Goal: Register for event/course

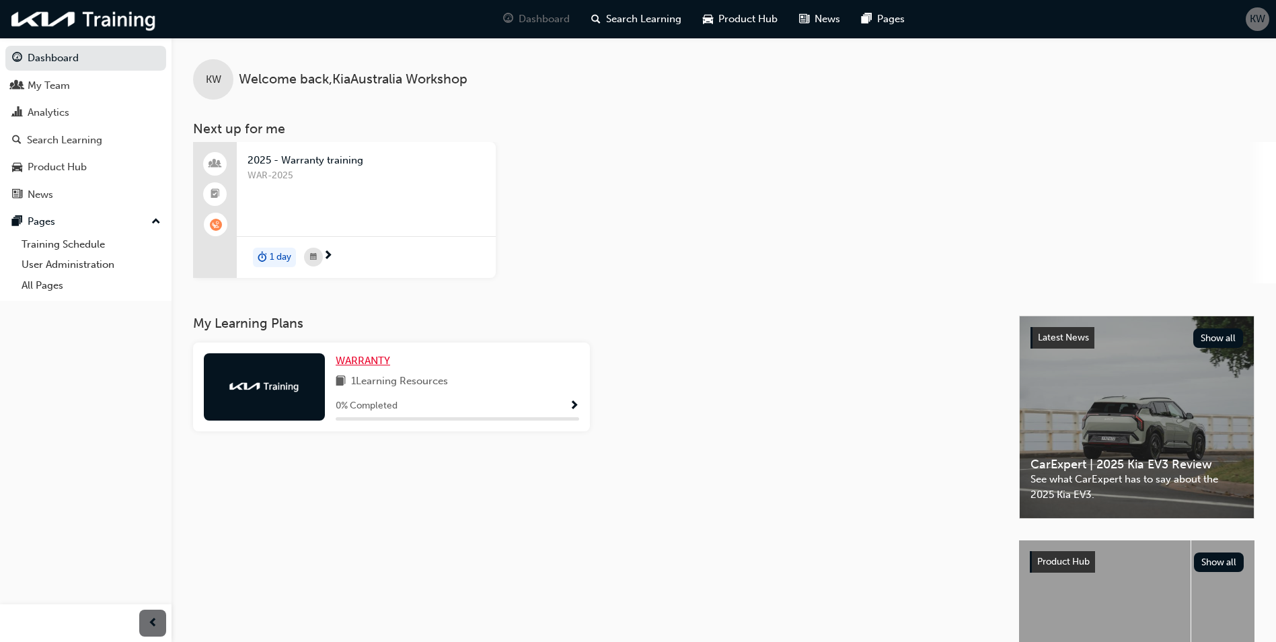
click at [356, 362] on span "WARRANTY" at bounding box center [363, 360] width 54 height 12
click at [286, 153] on span "2025 - Warranty training" at bounding box center [365, 160] width 237 height 15
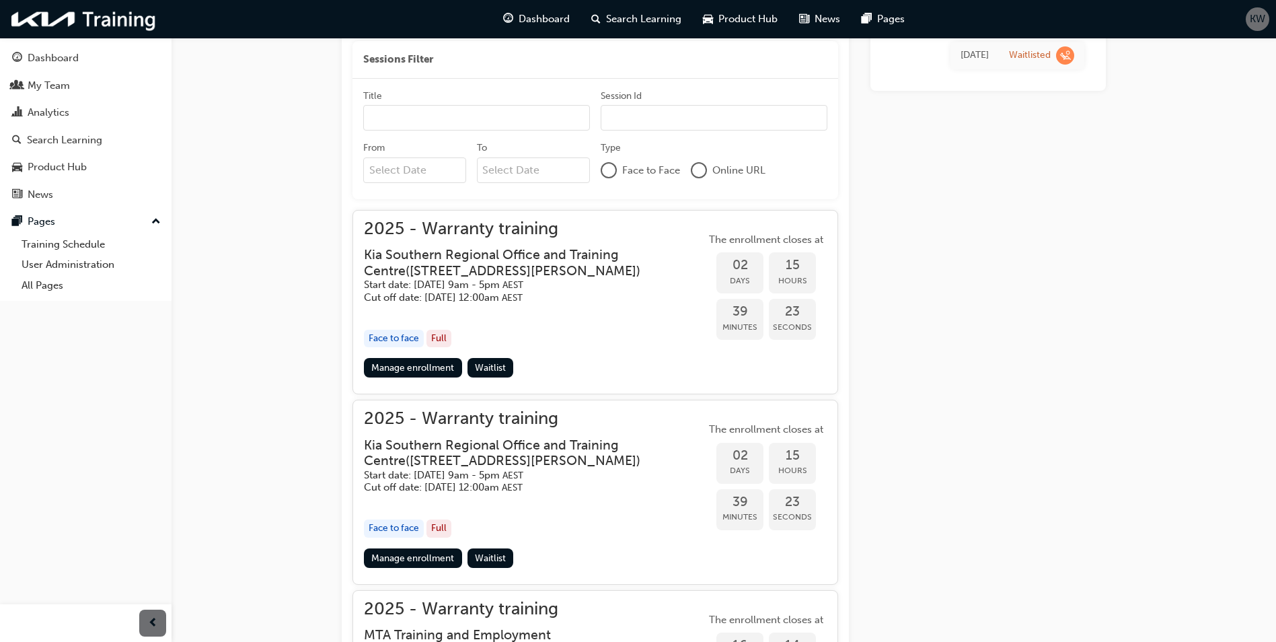
scroll to position [511, 0]
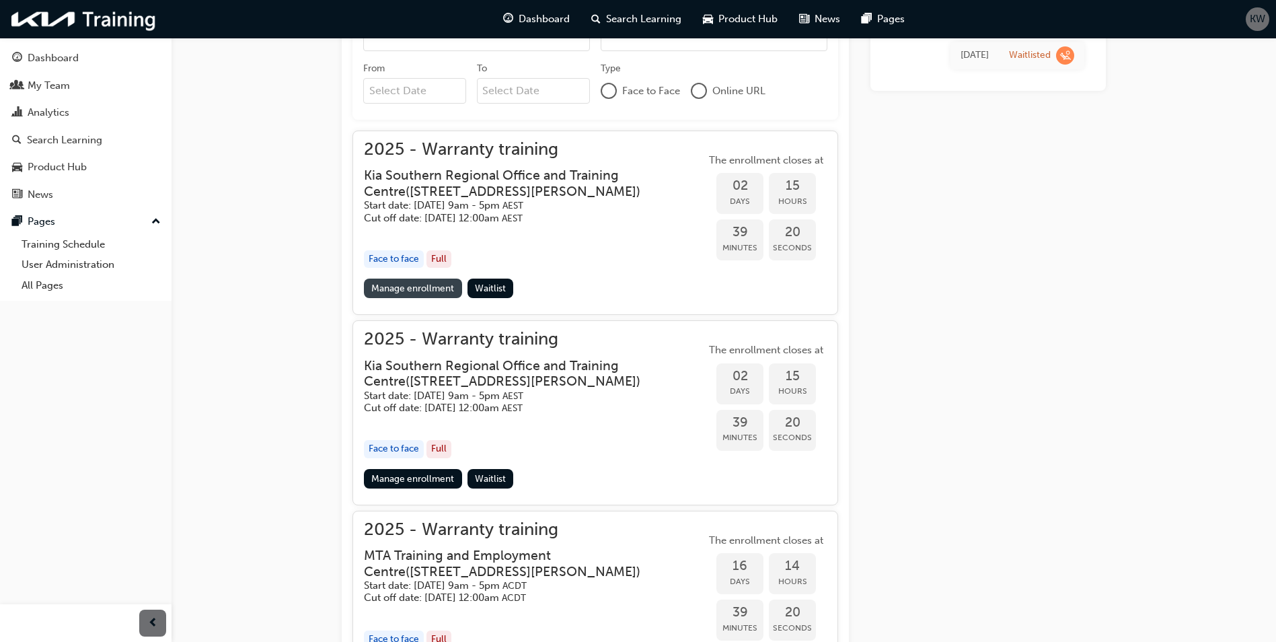
click at [428, 289] on link "Manage enrollment" at bounding box center [413, 288] width 98 height 20
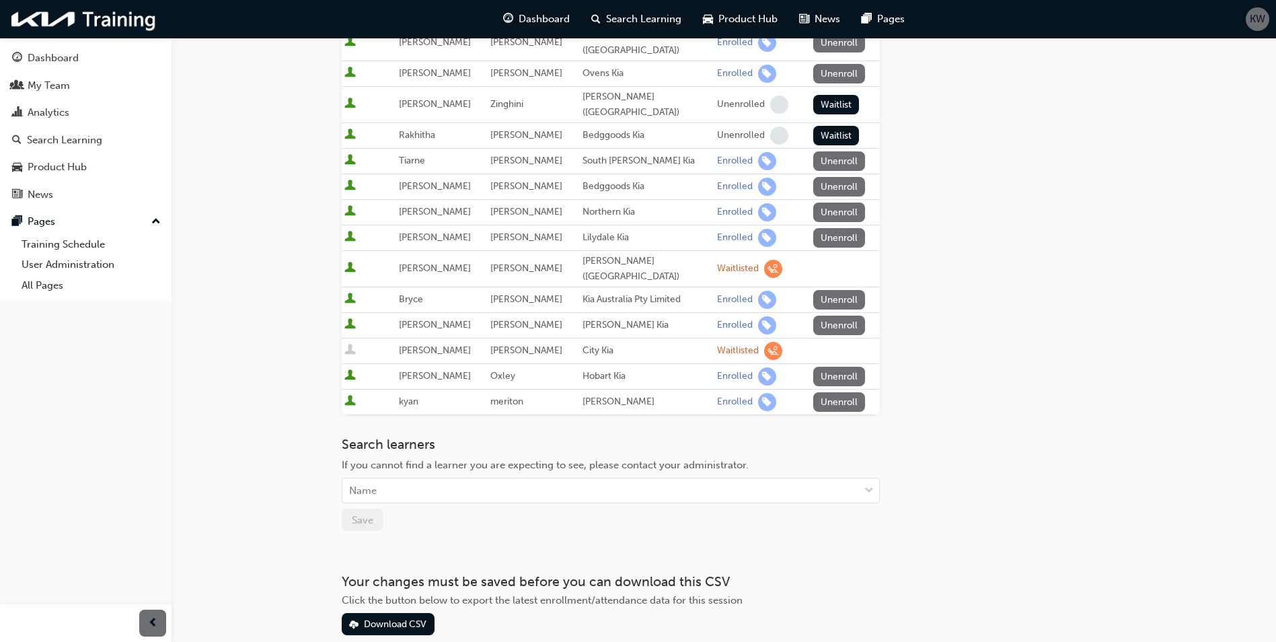
scroll to position [498, 0]
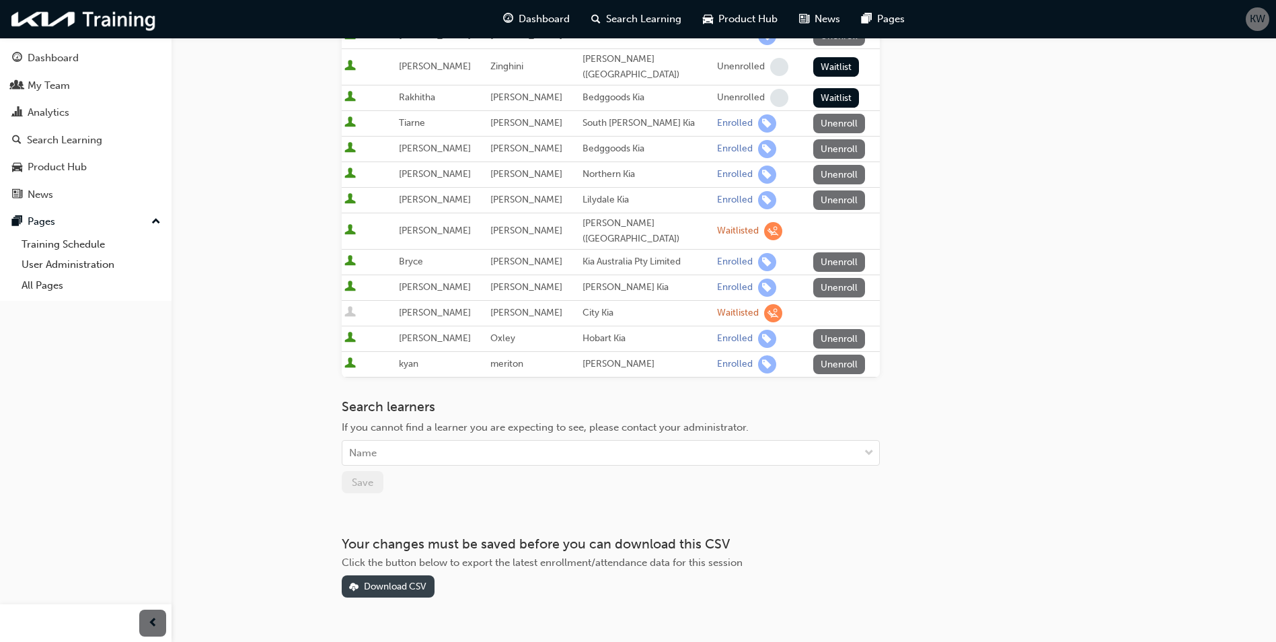
click at [356, 582] on span "download-icon" at bounding box center [353, 587] width 9 height 11
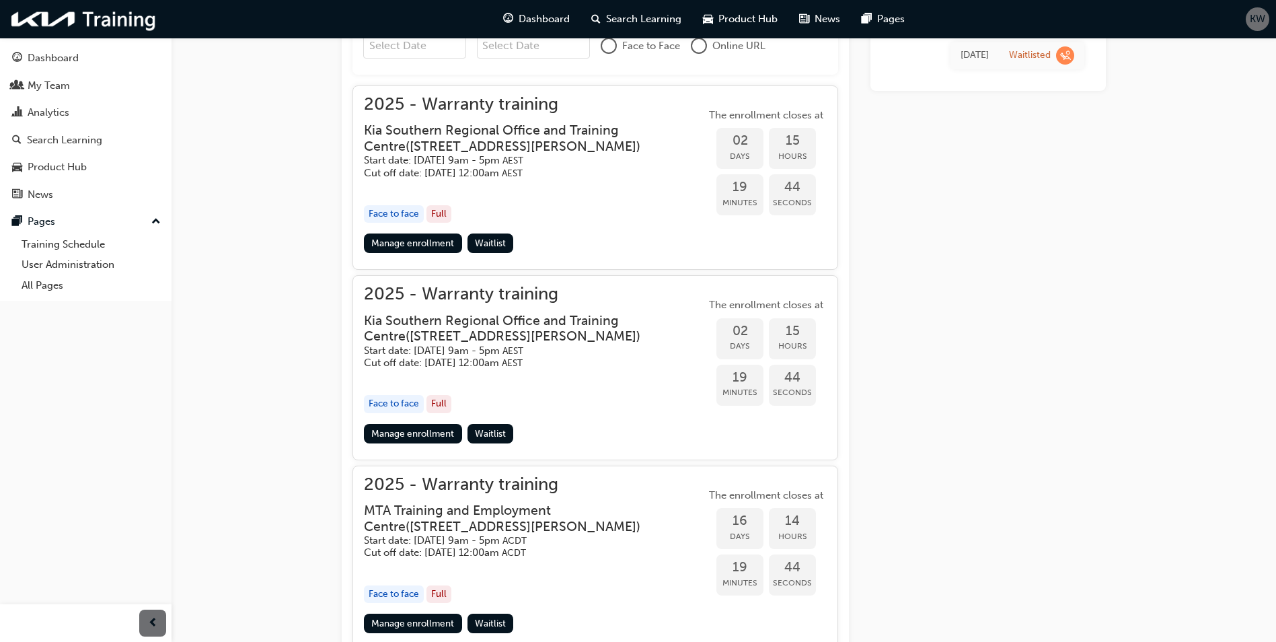
scroll to position [646, 0]
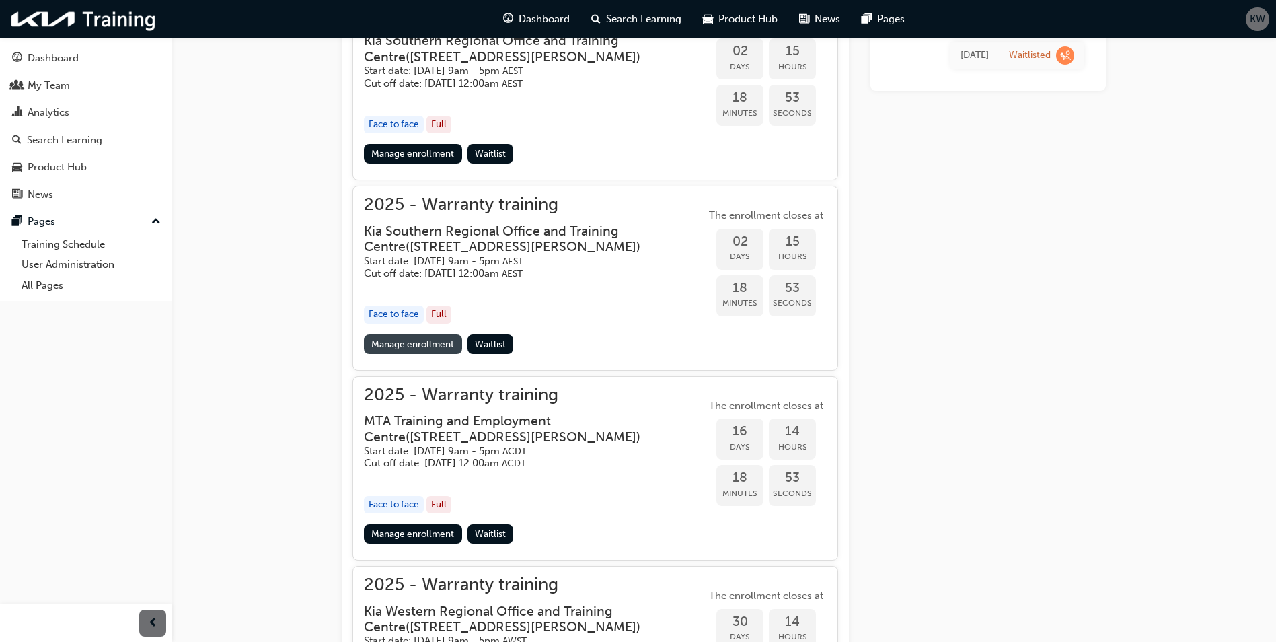
click at [430, 348] on link "Manage enrollment" at bounding box center [413, 344] width 98 height 20
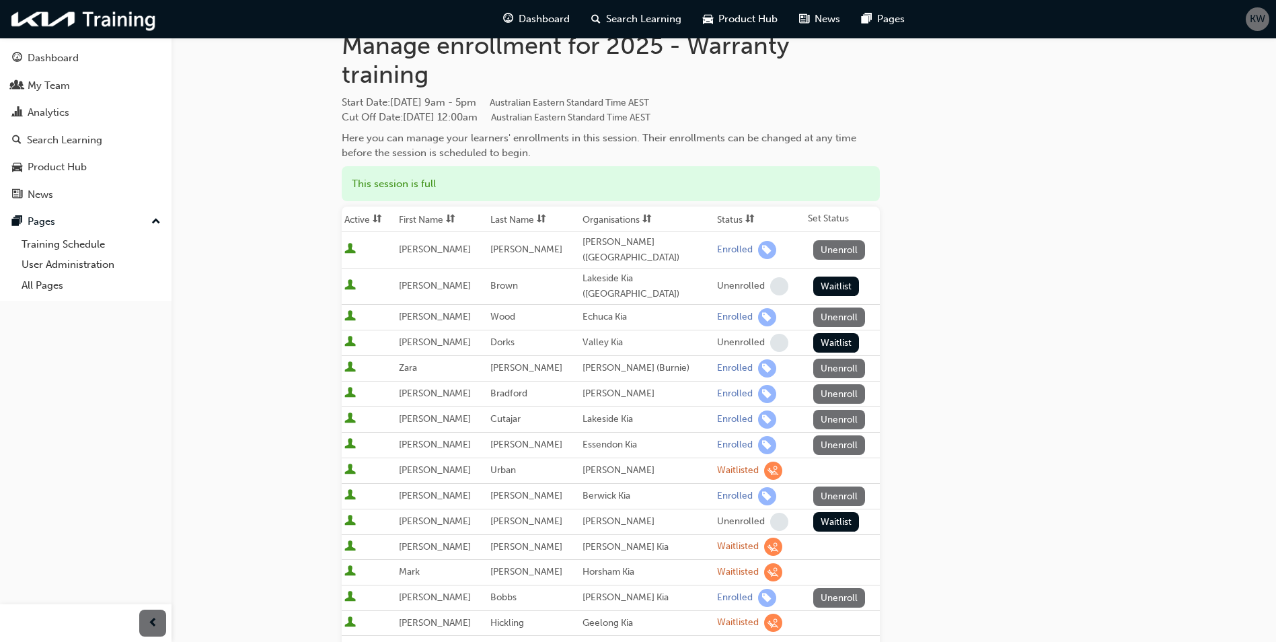
scroll to position [471, 0]
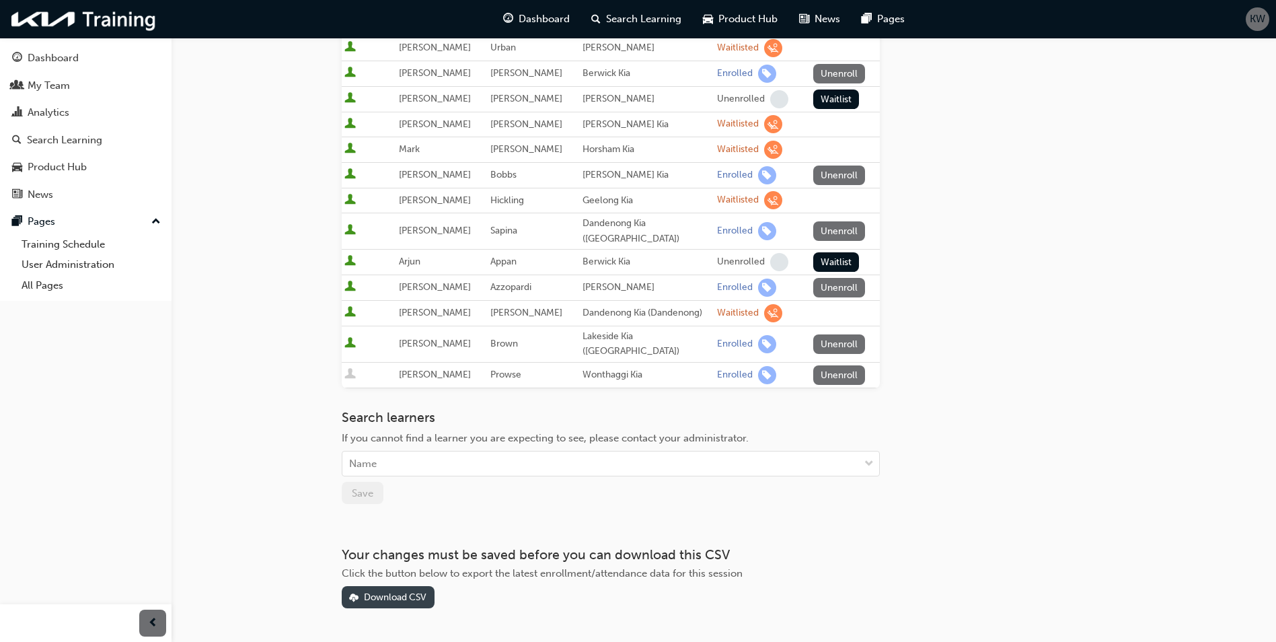
click at [352, 592] on span "download-icon" at bounding box center [353, 597] width 9 height 11
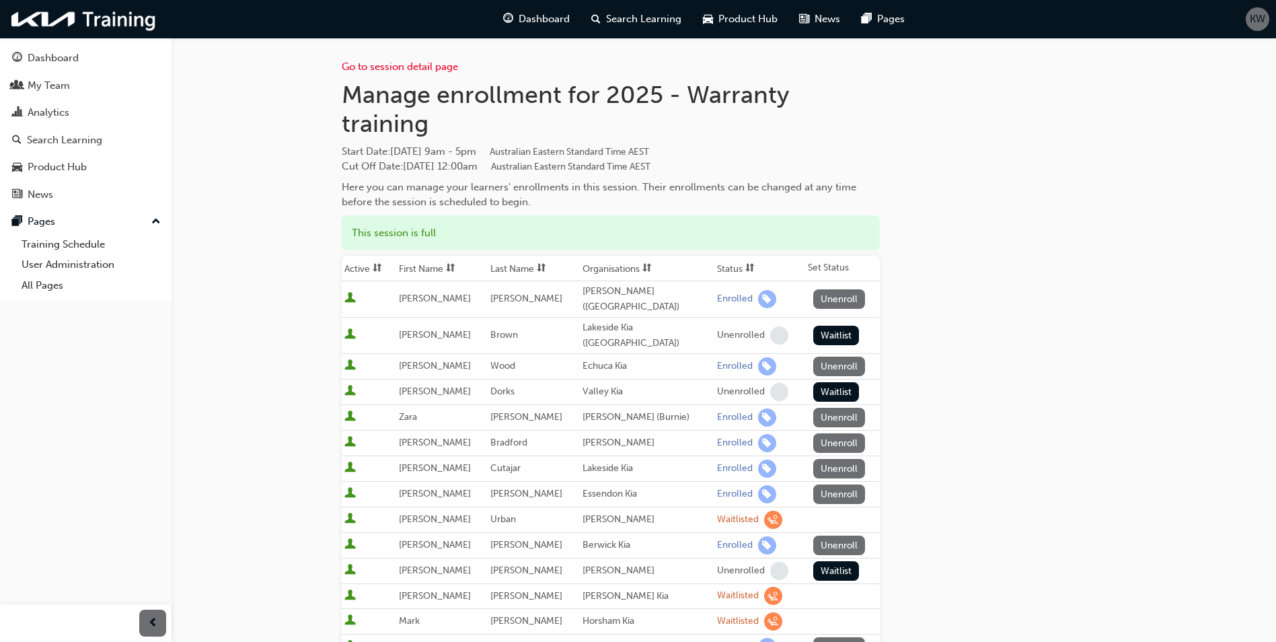
click at [1038, 394] on div "Go to session detail page Manage enrollment for 2025 - Warranty training Start …" at bounding box center [724, 559] width 764 height 1042
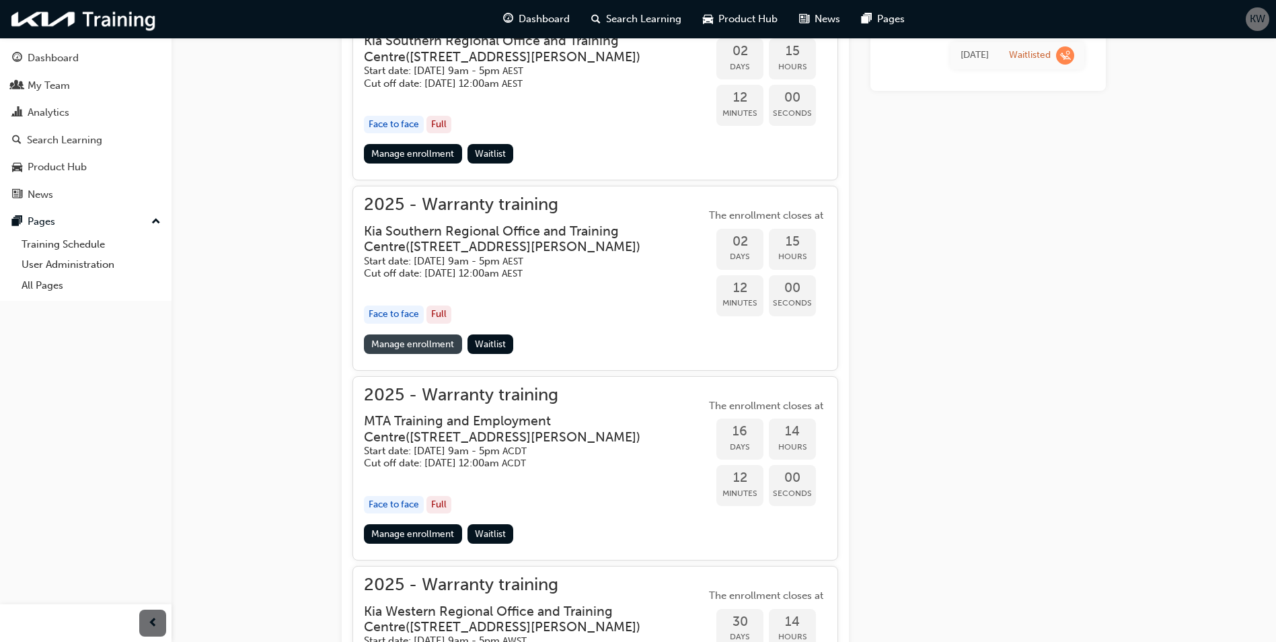
scroll to position [377, 0]
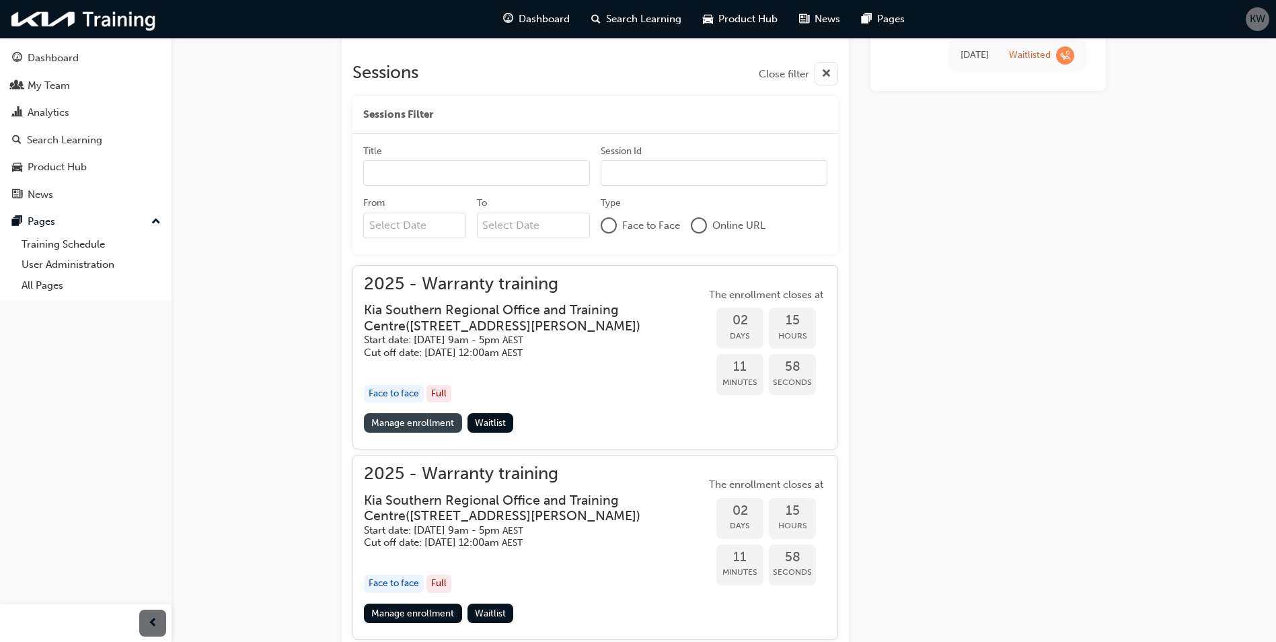
click at [424, 422] on link "Manage enrollment" at bounding box center [413, 423] width 98 height 20
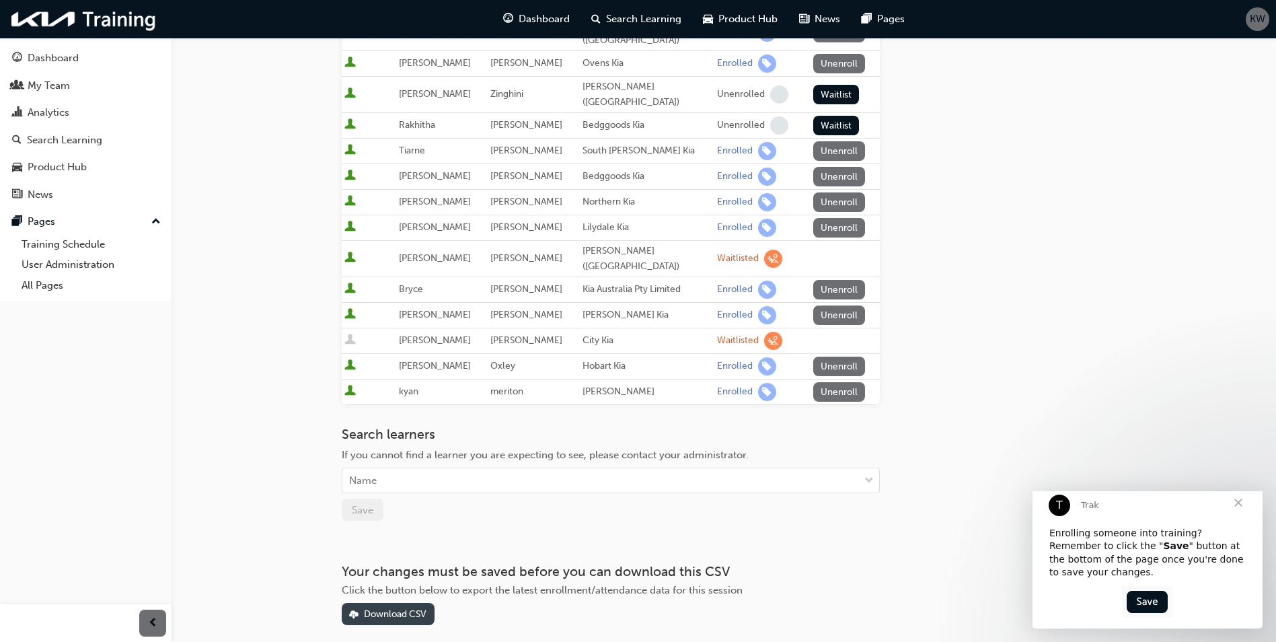
click at [366, 608] on div "Download CSV" at bounding box center [395, 613] width 63 height 11
